Goal: Task Accomplishment & Management: Use online tool/utility

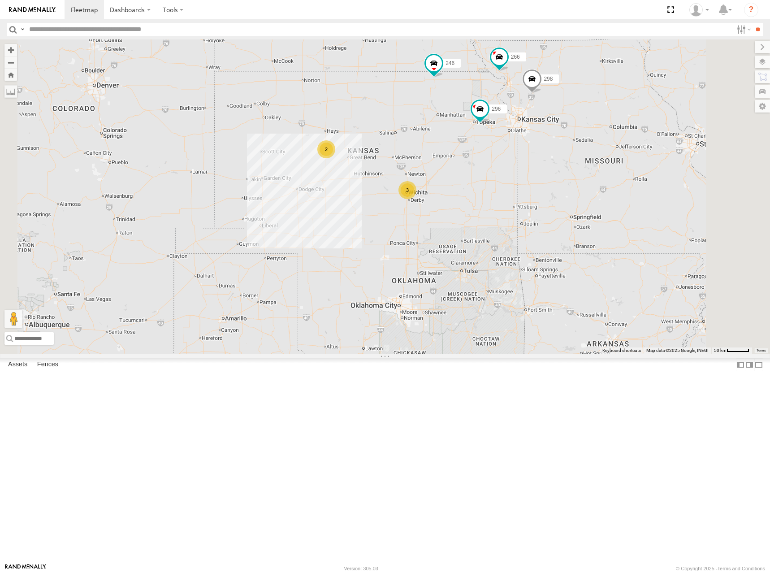
drag, startPoint x: 619, startPoint y: 98, endPoint x: 559, endPoint y: 198, distance: 116.6
click at [559, 203] on div "246 298 296 266 3 2" at bounding box center [385, 196] width 770 height 314
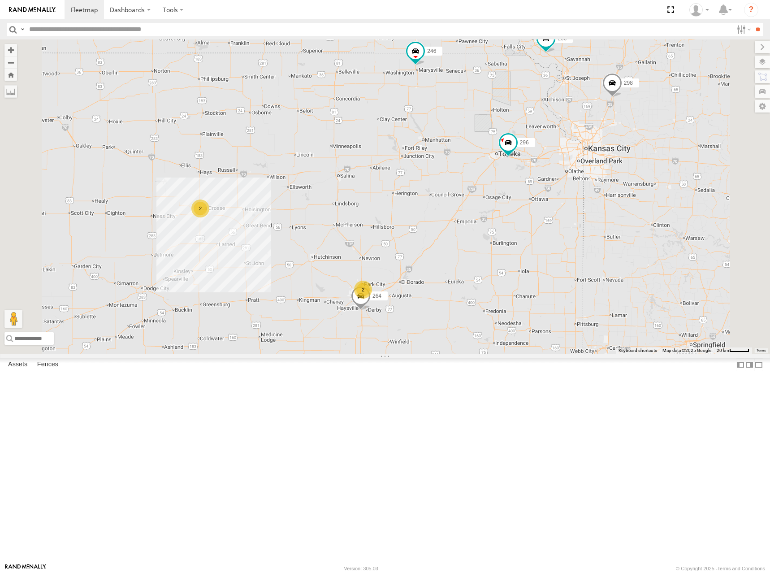
drag, startPoint x: 566, startPoint y: 215, endPoint x: 563, endPoint y: 199, distance: 16.3
click at [563, 199] on div "246 298 296 266 2 2 264" at bounding box center [385, 196] width 770 height 314
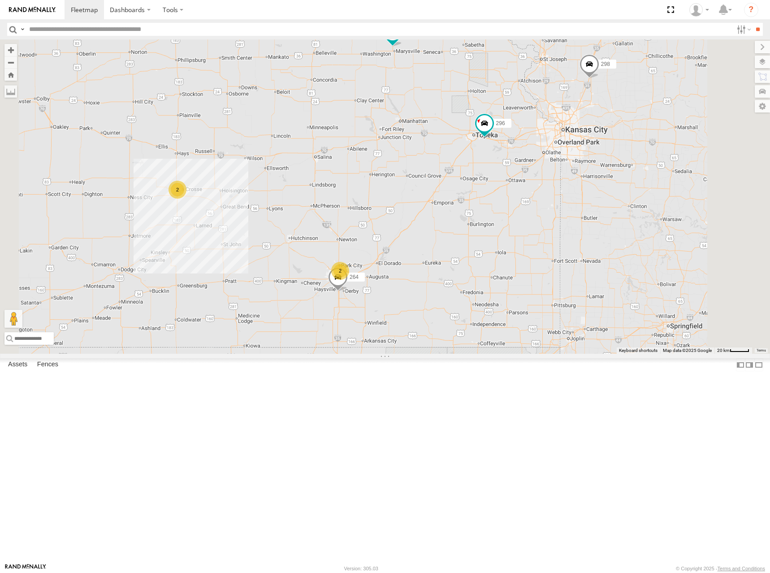
drag, startPoint x: 606, startPoint y: 232, endPoint x: 582, endPoint y: 213, distance: 30.3
click at [582, 213] on div "246 298 296 266 264 2 2" at bounding box center [385, 196] width 770 height 314
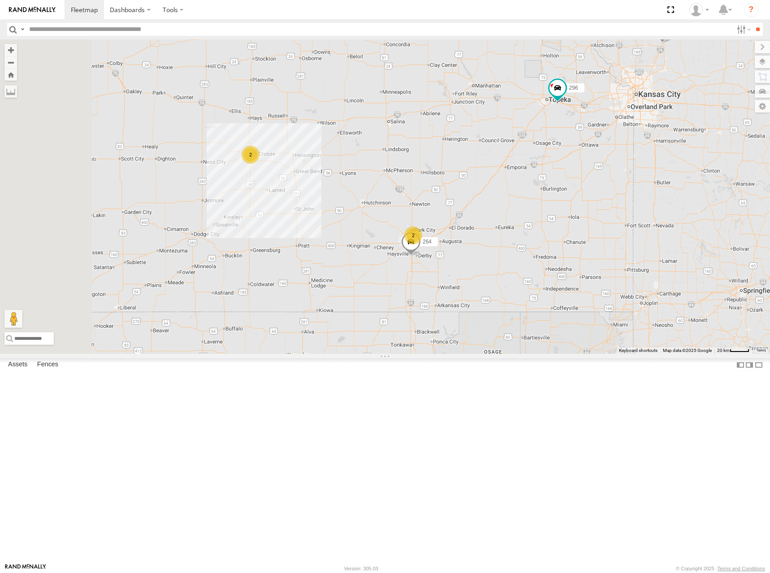
drag, startPoint x: 529, startPoint y: 202, endPoint x: 610, endPoint y: 163, distance: 90.2
click at [610, 163] on div "246 298 296 266 264 2 2" at bounding box center [385, 196] width 770 height 314
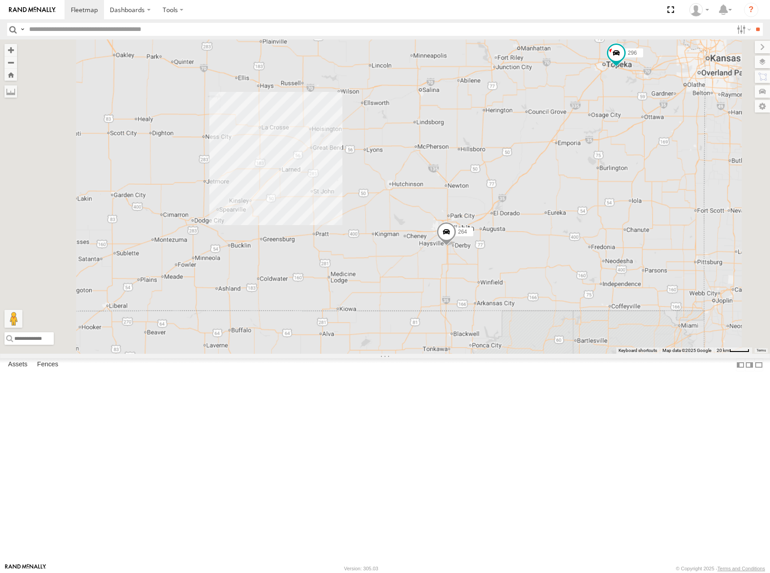
drag, startPoint x: 521, startPoint y: 260, endPoint x: 489, endPoint y: 205, distance: 64.0
click at [489, 205] on div "246 298 296 266 264" at bounding box center [385, 196] width 770 height 314
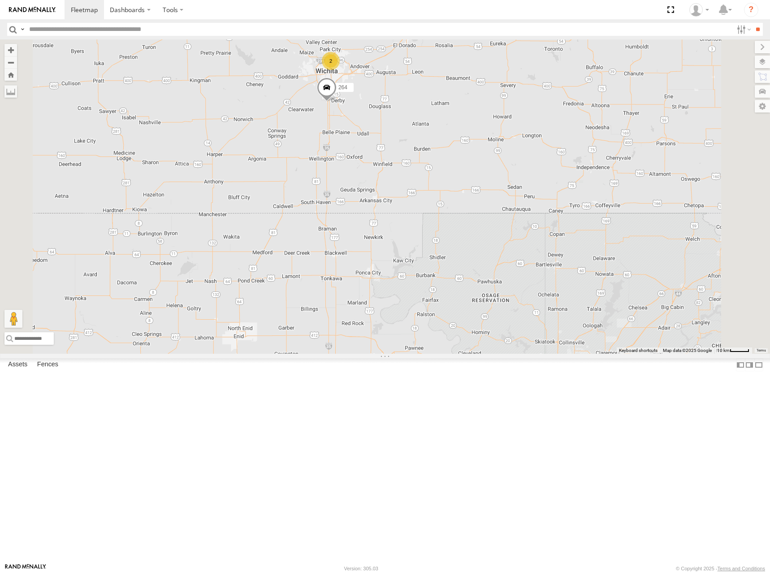
drag, startPoint x: 380, startPoint y: 109, endPoint x: 490, endPoint y: 207, distance: 146.9
click at [487, 206] on div "246 298 296 266 264 2" at bounding box center [385, 196] width 770 height 314
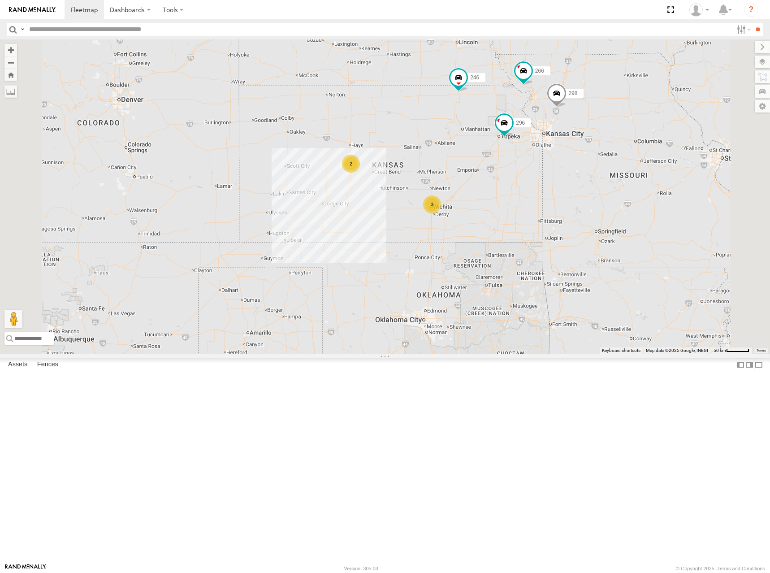
drag, startPoint x: 479, startPoint y: 146, endPoint x: 492, endPoint y: 206, distance: 61.1
click at [492, 206] on div "246 298 296 266 3 2" at bounding box center [385, 196] width 770 height 314
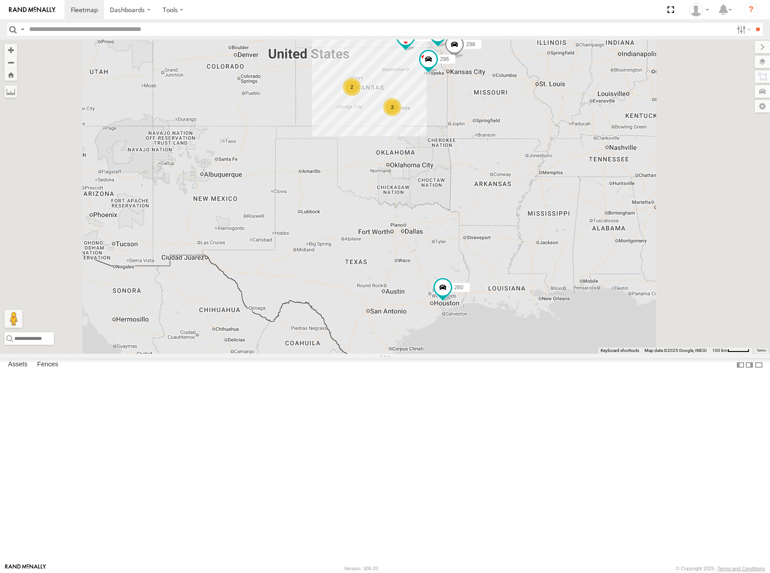
drag, startPoint x: 556, startPoint y: 369, endPoint x: 527, endPoint y: 280, distance: 93.7
click at [527, 279] on div "246 298 296 266 3 2 260" at bounding box center [385, 196] width 770 height 314
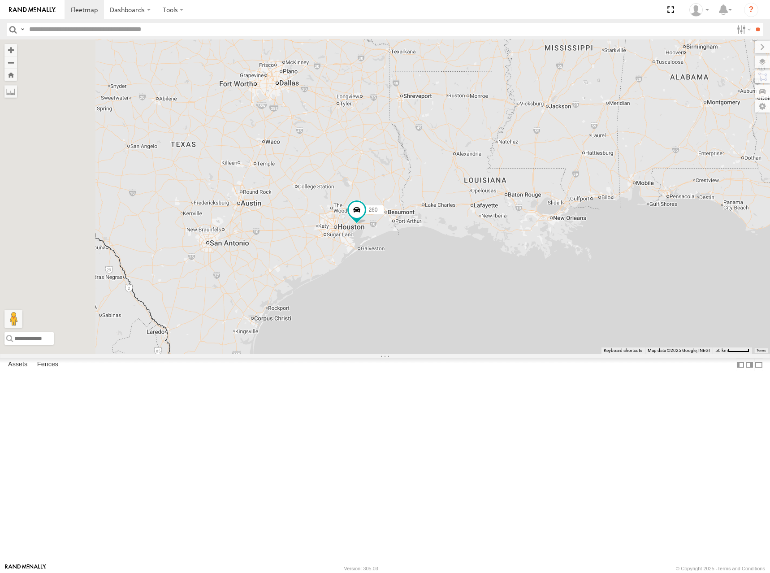
drag, startPoint x: 386, startPoint y: 132, endPoint x: 473, endPoint y: 290, distance: 180.3
click at [473, 290] on div "246 298 296 266 260" at bounding box center [385, 196] width 770 height 314
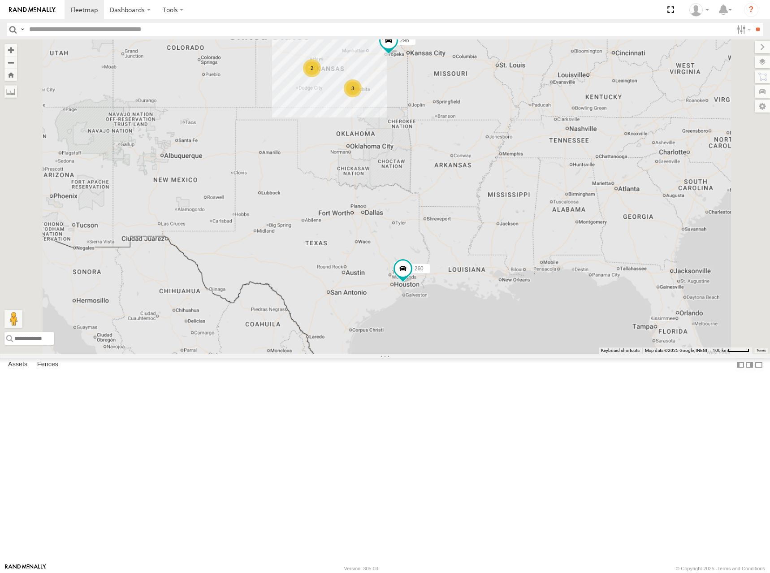
drag, startPoint x: 416, startPoint y: 177, endPoint x: 451, endPoint y: 246, distance: 78.0
click at [451, 246] on div "246 298 296 266 260 3 2" at bounding box center [385, 196] width 770 height 314
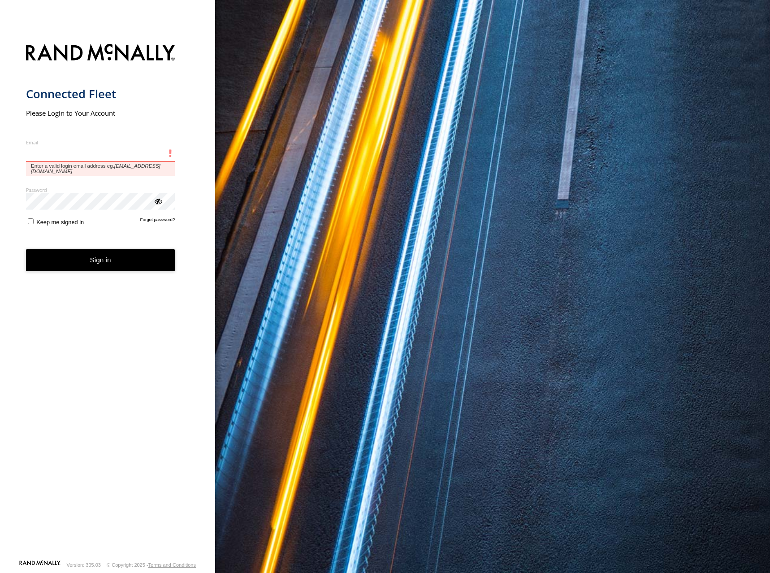
type input "**********"
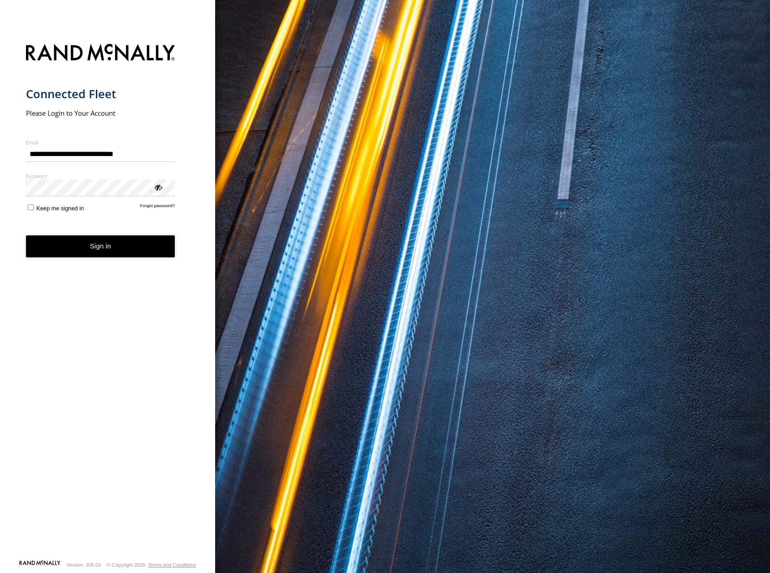
click at [104, 255] on button "Sign in" at bounding box center [100, 246] width 149 height 22
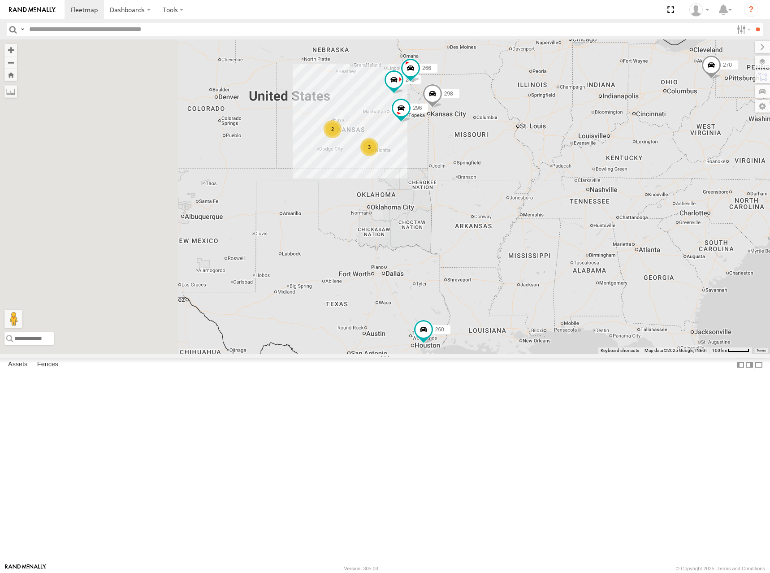
drag, startPoint x: 409, startPoint y: 253, endPoint x: 548, endPoint y: 268, distance: 139.7
click at [548, 268] on div "270 260 3 246 298 296 2 266" at bounding box center [385, 196] width 770 height 314
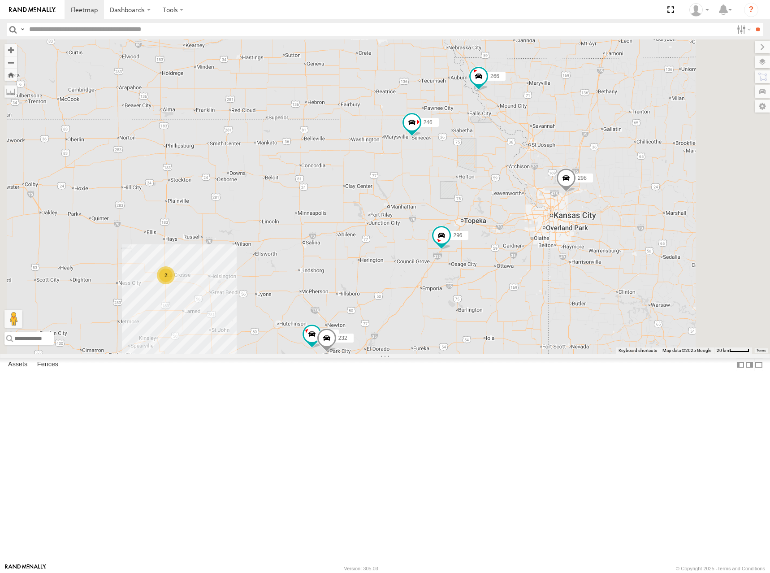
drag, startPoint x: 510, startPoint y: 222, endPoint x: 511, endPoint y: 207, distance: 14.8
click at [511, 207] on div "270 260 246 298 296 266 244 232 2 264" at bounding box center [385, 196] width 770 height 314
